Goal: Task Accomplishment & Management: Manage account settings

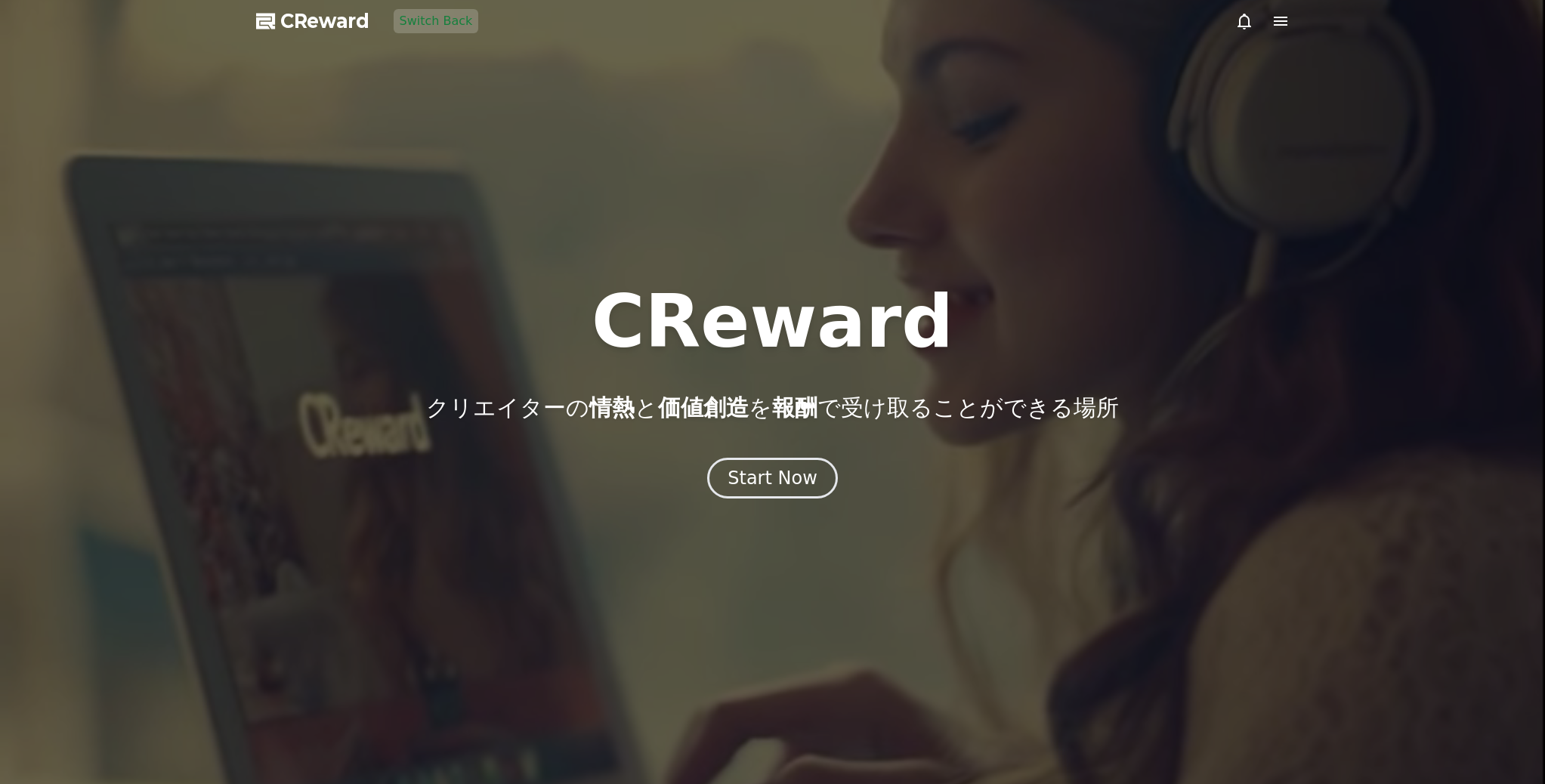
click at [1276, 23] on icon at bounding box center [1281, 21] width 18 height 18
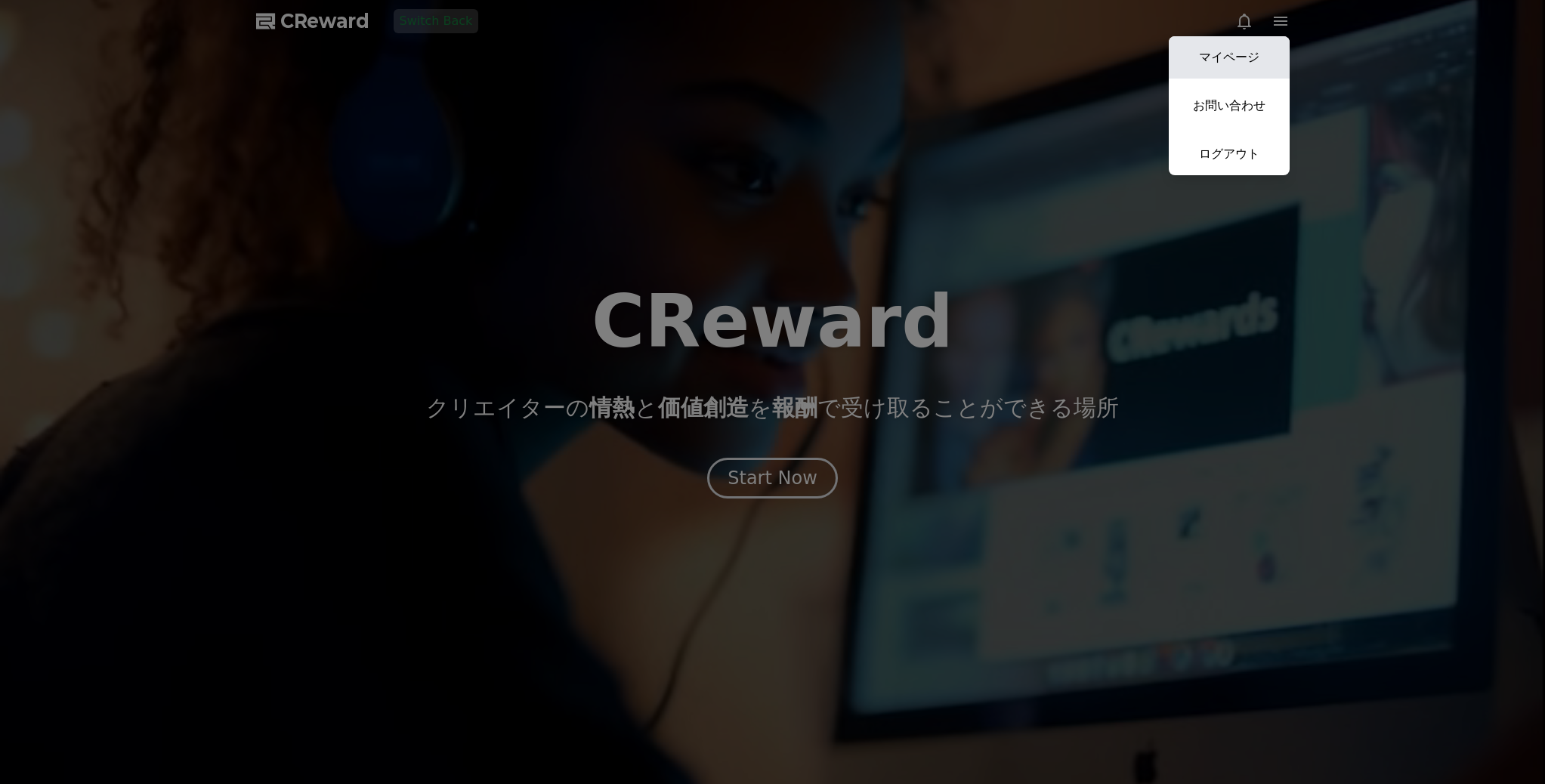
click at [1240, 60] on link "マイページ" at bounding box center [1229, 57] width 121 height 42
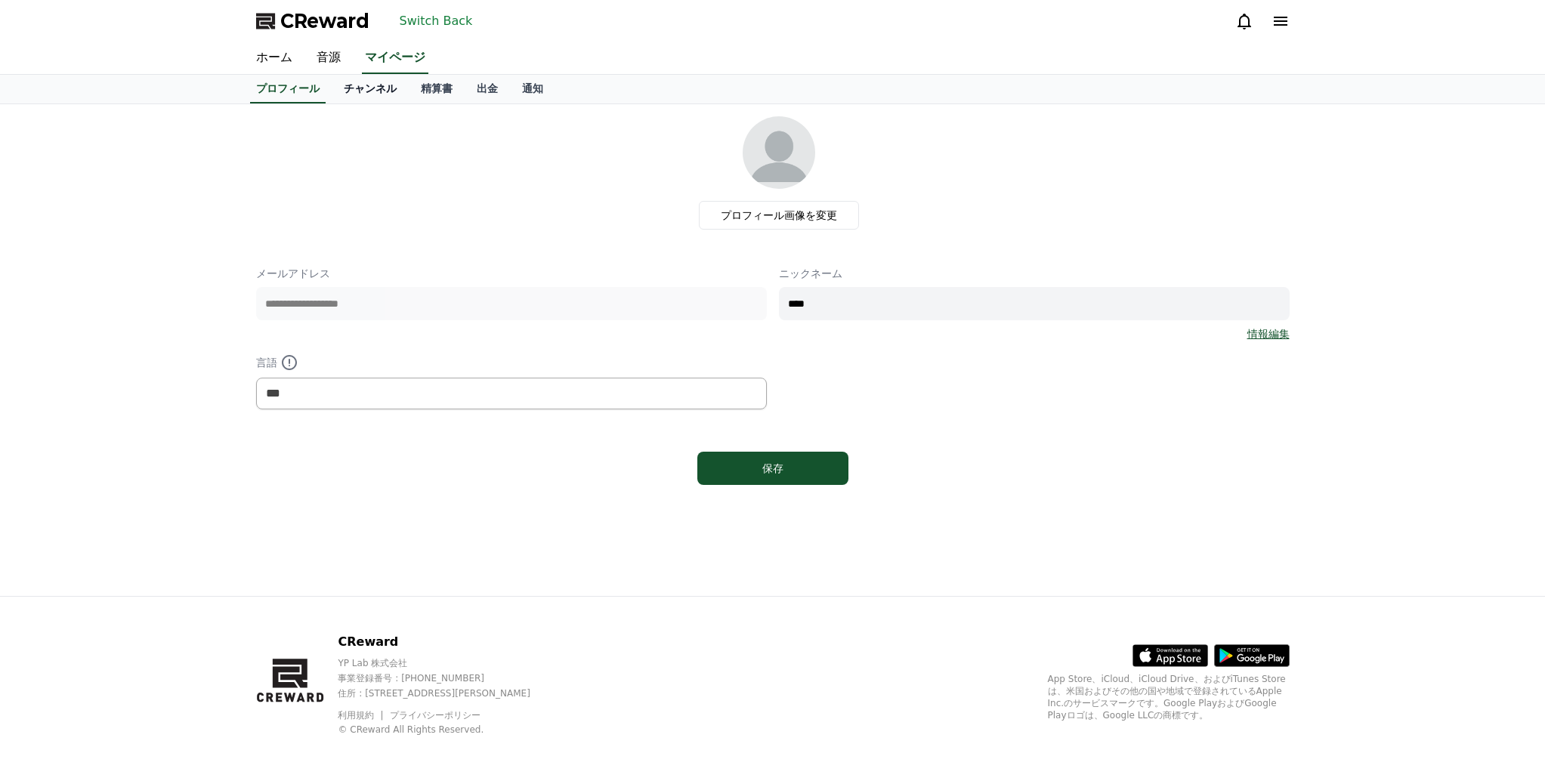
click at [340, 82] on link "チャンネル" at bounding box center [370, 89] width 77 height 29
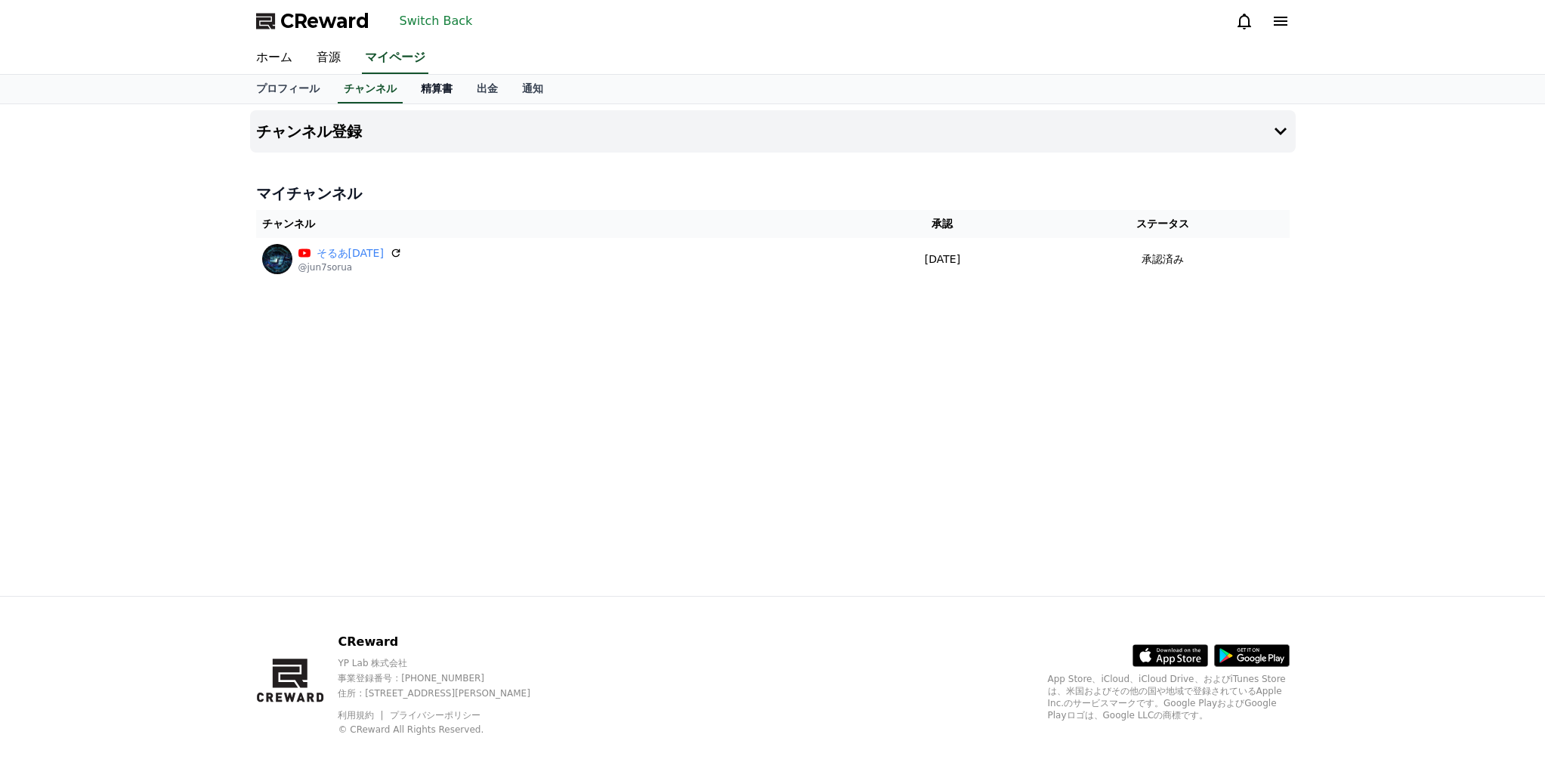
click at [409, 92] on link "精算書" at bounding box center [437, 89] width 56 height 29
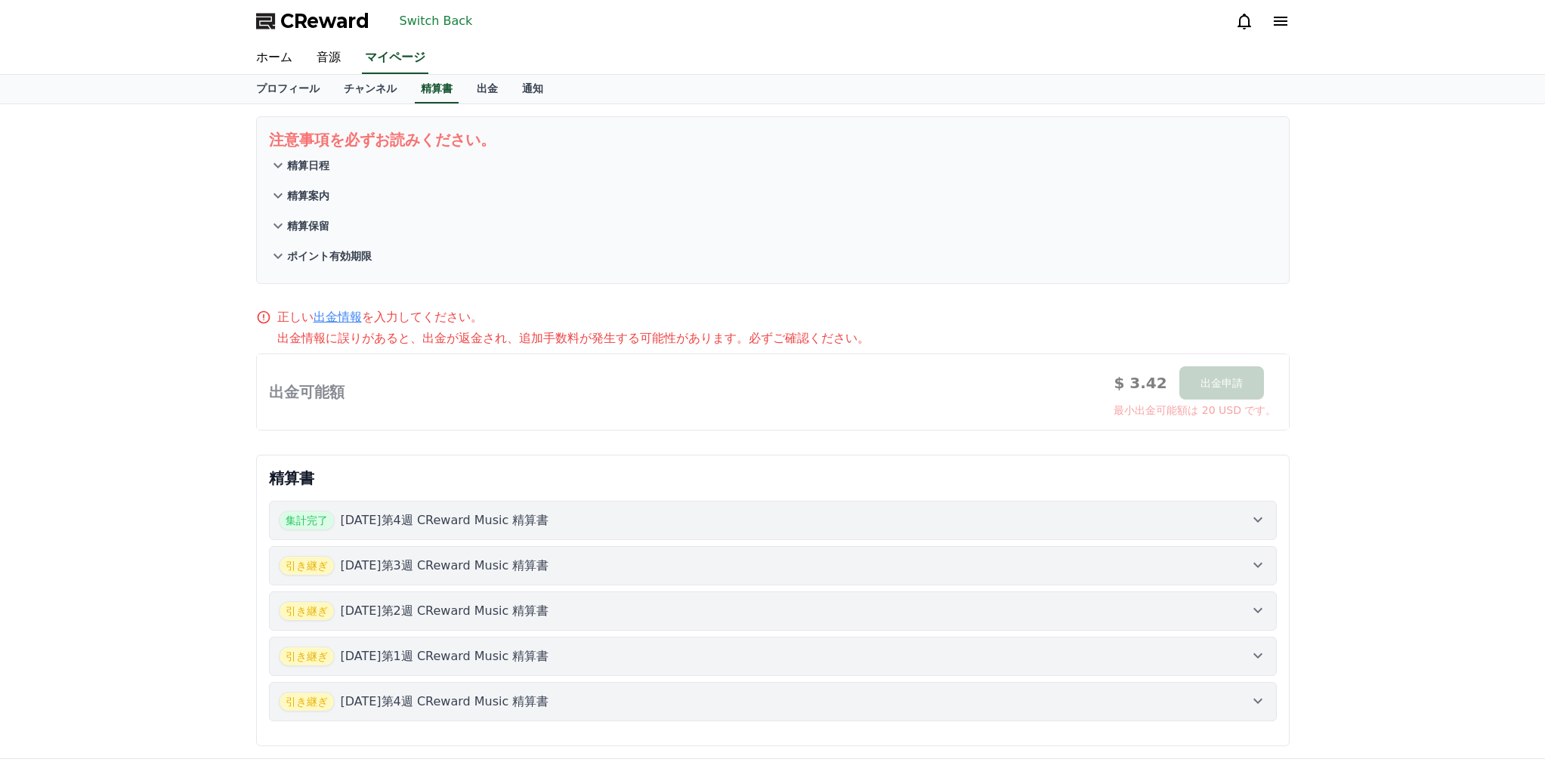
click at [127, 509] on div "注意事項を必ずお読みください。 精算日程 精算案内 精算保留 ポイント有効期限 正しい 出金情報 を入力してください。 出金情報に誤りがあると、出金が返金され…" at bounding box center [772, 432] width 1545 height 654
click at [457, 523] on p "[DATE]第4週 CReward Music 精算書" at bounding box center [444, 520] width 208 height 18
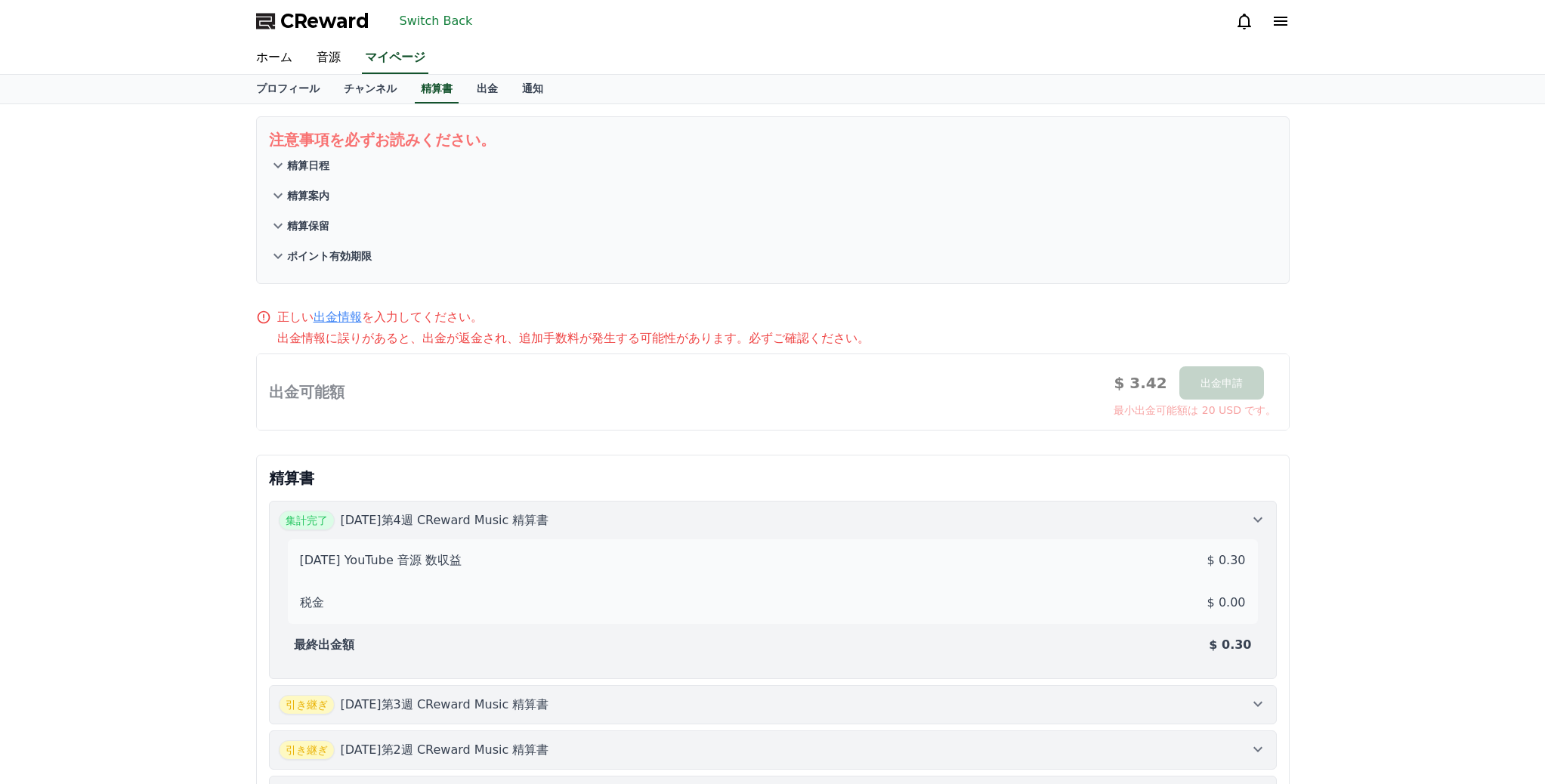
click at [458, 523] on p "[DATE]第4週 CReward Music 精算書" at bounding box center [444, 520] width 208 height 18
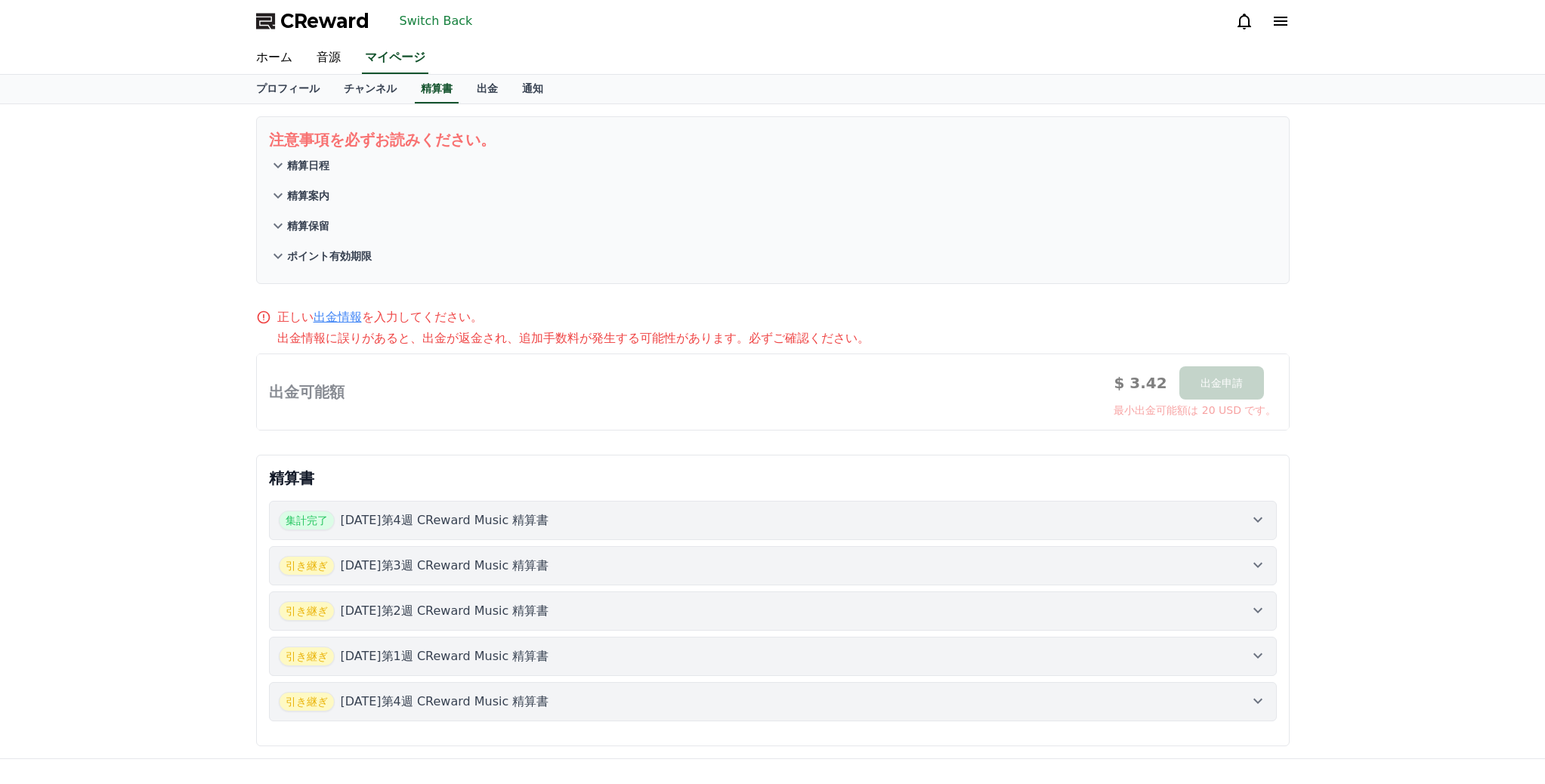
scroll to position [9, 0]
